Goal: Find specific page/section: Find specific page/section

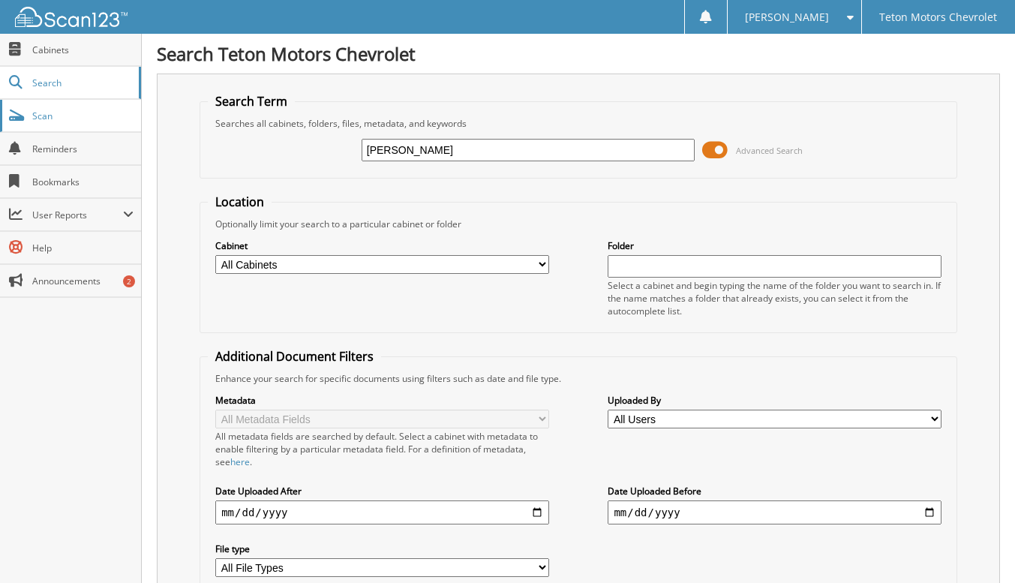
click at [47, 118] on span "Scan" at bounding box center [82, 116] width 101 height 13
click at [35, 77] on span "Search" at bounding box center [81, 83] width 99 height 13
click at [453, 159] on input "text" at bounding box center [528, 150] width 333 height 23
type input "R175910"
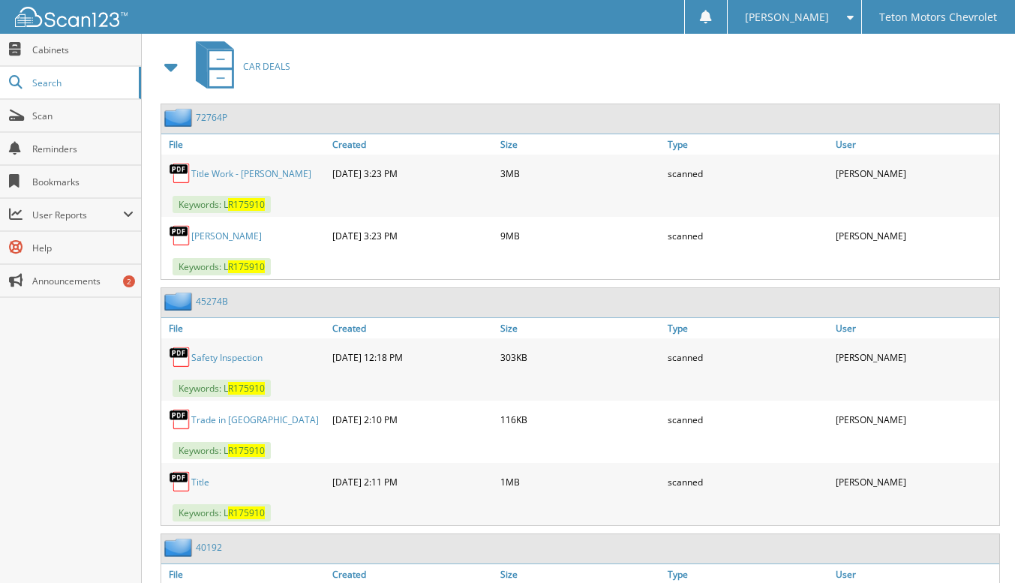
scroll to position [675, 0]
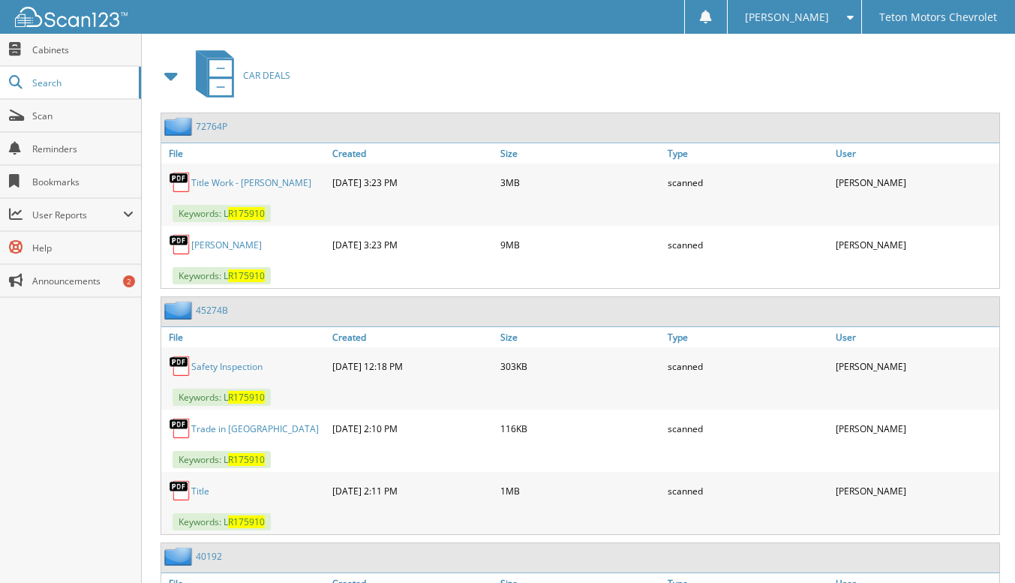
click at [274, 176] on link "Title Work - Quinn, Helena" at bounding box center [251, 182] width 120 height 13
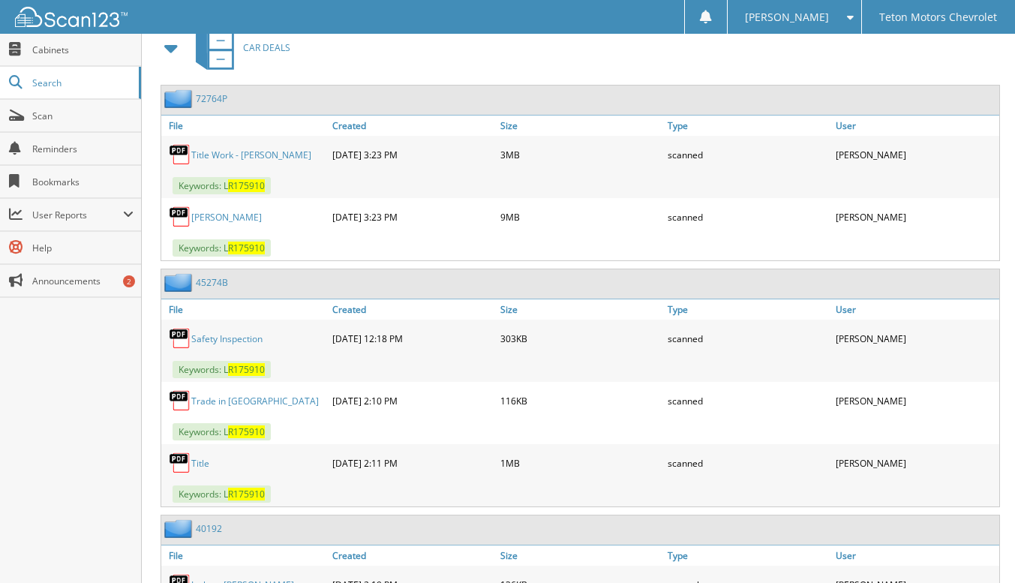
scroll to position [663, 0]
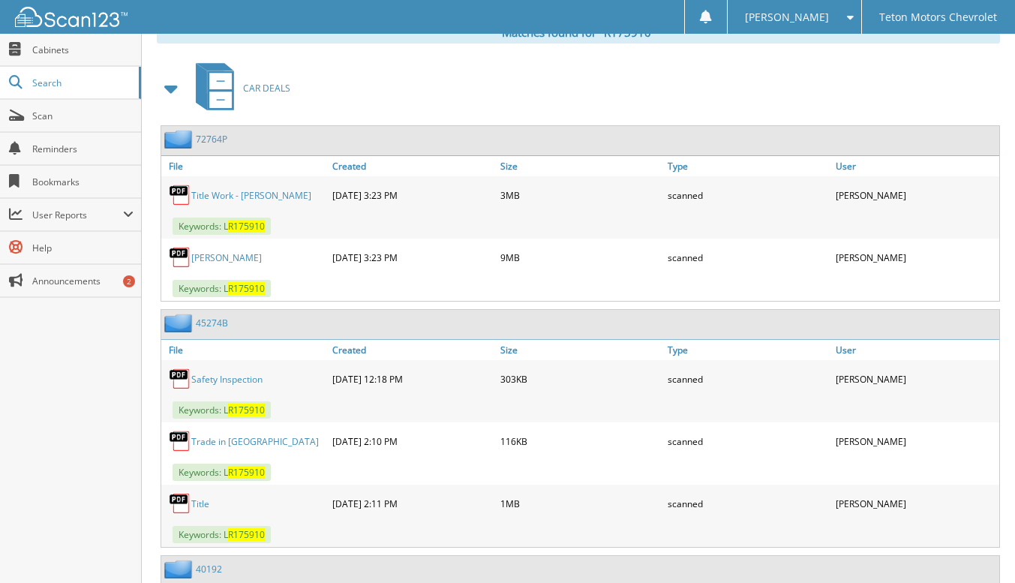
click at [235, 374] on link "Safety Inspection" at bounding box center [226, 379] width 71 height 13
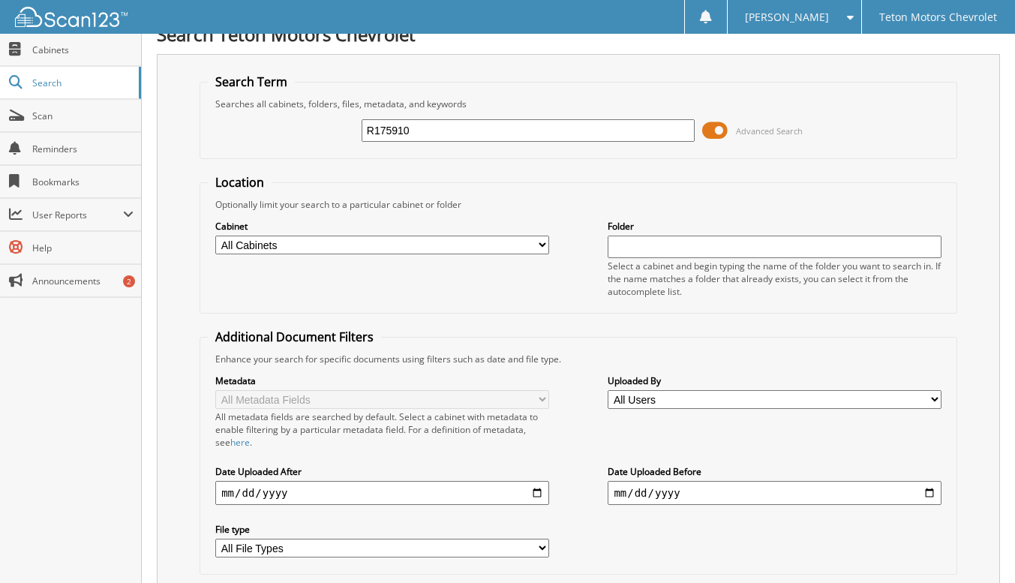
scroll to position [0, 0]
